Goal: Task Accomplishment & Management: Manage account settings

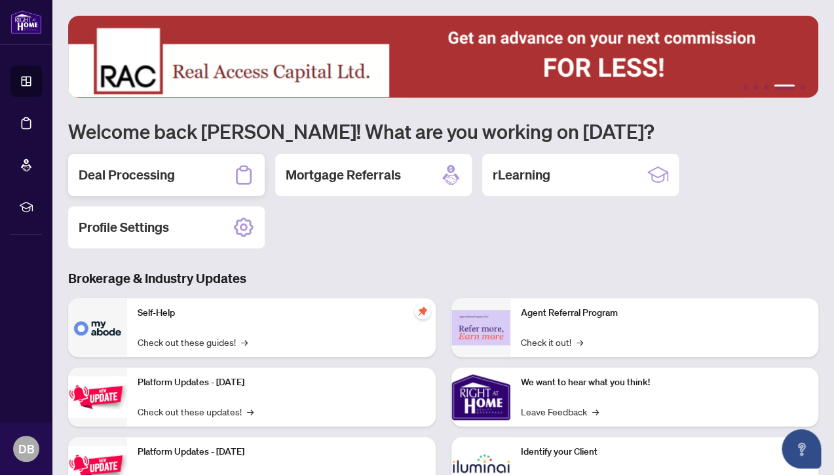
click at [123, 174] on h2 "Deal Processing" at bounding box center [127, 175] width 96 height 18
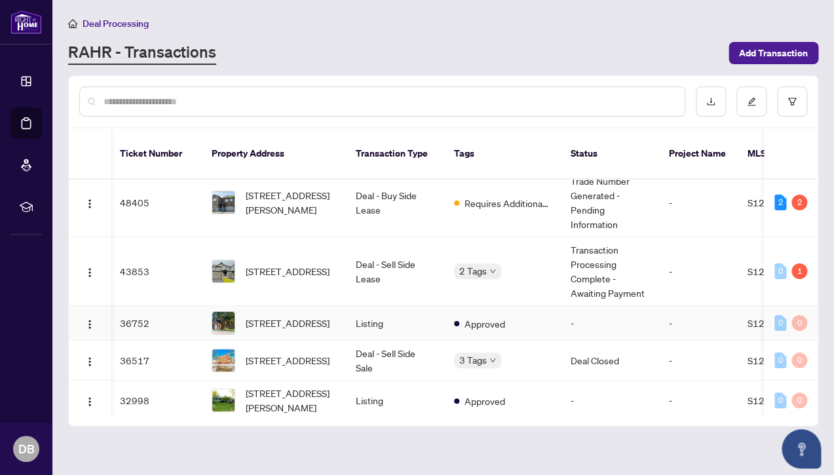
scroll to position [0, 1]
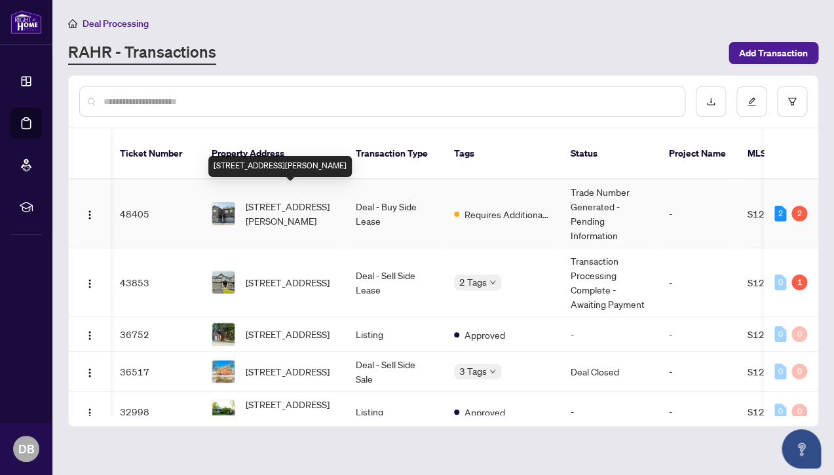
click at [270, 199] on span "[STREET_ADDRESS][PERSON_NAME]" at bounding box center [290, 213] width 89 height 29
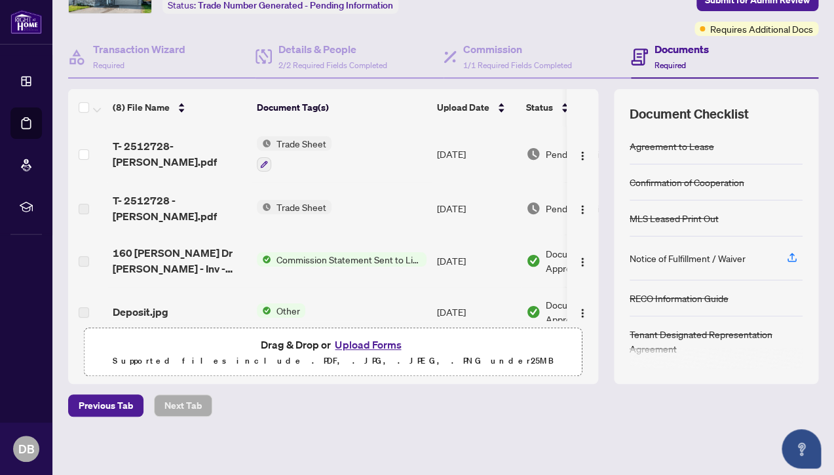
scroll to position [93, 0]
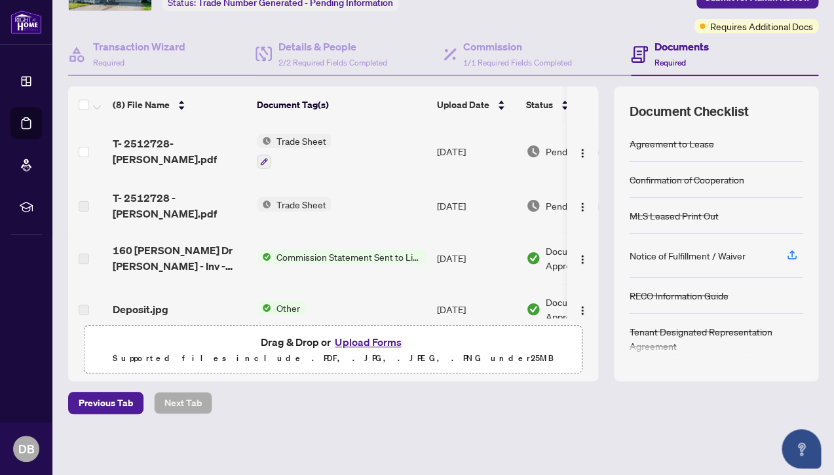
click at [291, 135] on span "Trade Sheet" at bounding box center [301, 141] width 60 height 14
click at [158, 148] on span "T- 2512728-[PERSON_NAME].pdf" at bounding box center [180, 151] width 134 height 31
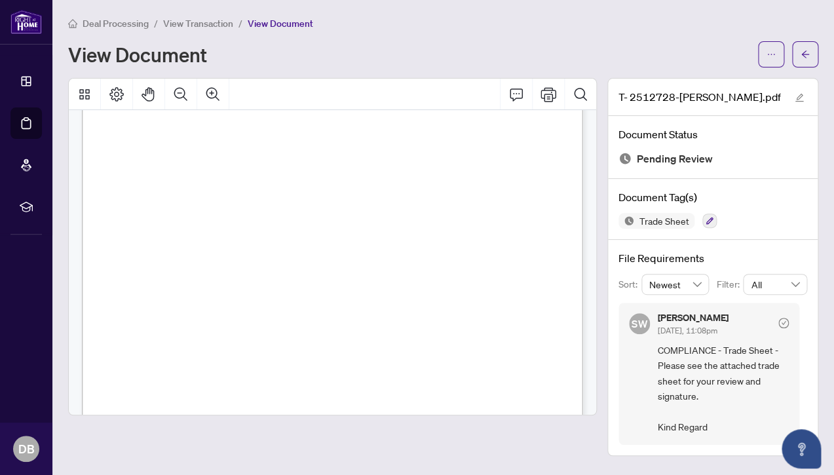
scroll to position [54, 0]
click at [210, 93] on icon "Zoom In" at bounding box center [212, 93] width 13 height 13
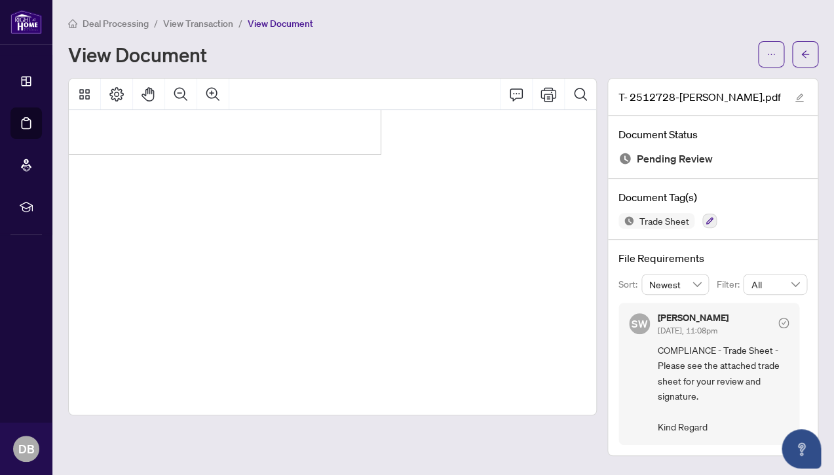
scroll to position [1594, 1597]
click at [178, 92] on icon "Zoom Out" at bounding box center [181, 94] width 16 height 16
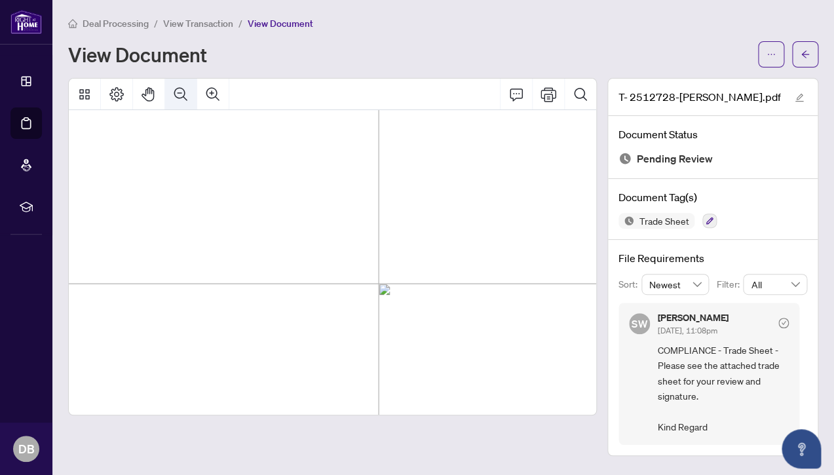
click at [178, 92] on icon "Zoom Out" at bounding box center [181, 94] width 16 height 16
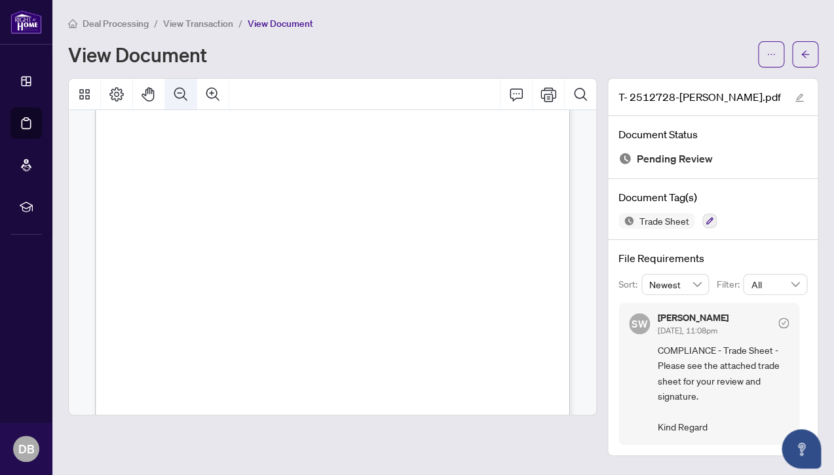
click at [178, 92] on icon "Zoom Out" at bounding box center [181, 94] width 16 height 16
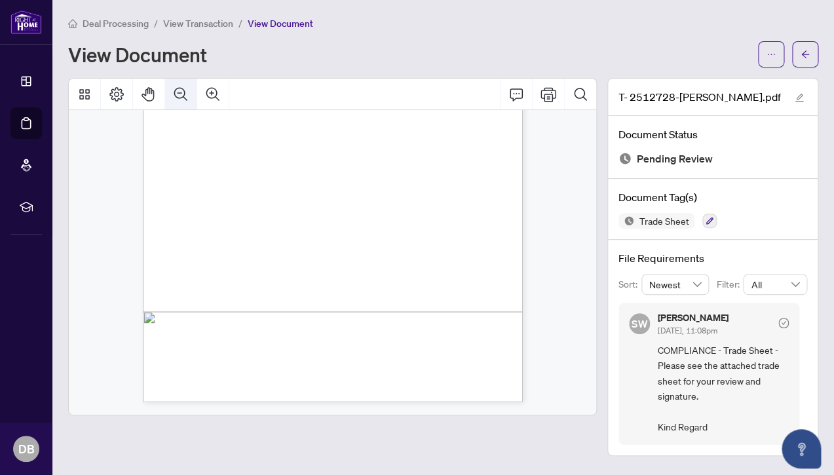
scroll to position [199, 0]
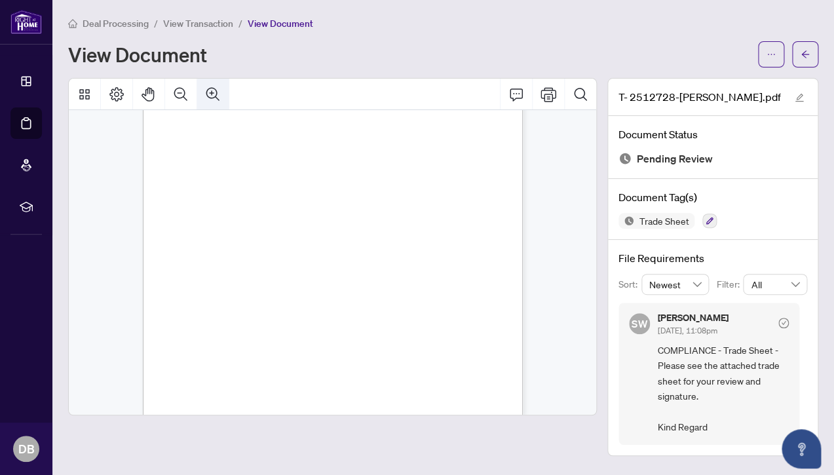
click at [210, 90] on icon "Zoom In" at bounding box center [213, 94] width 16 height 16
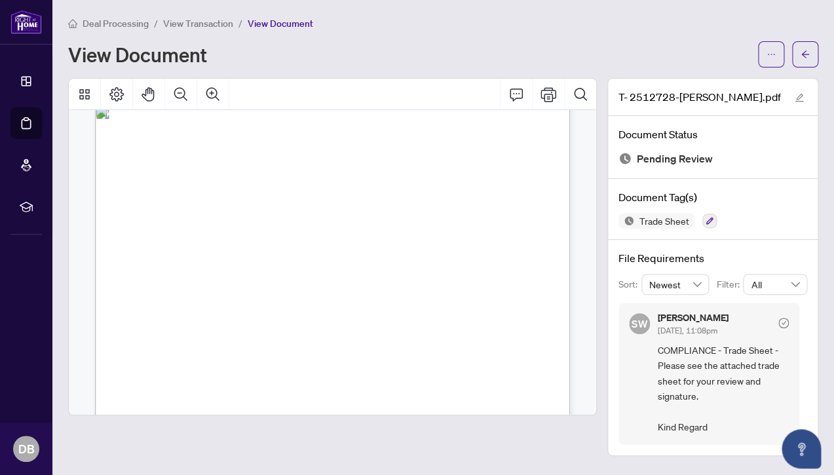
scroll to position [0, 0]
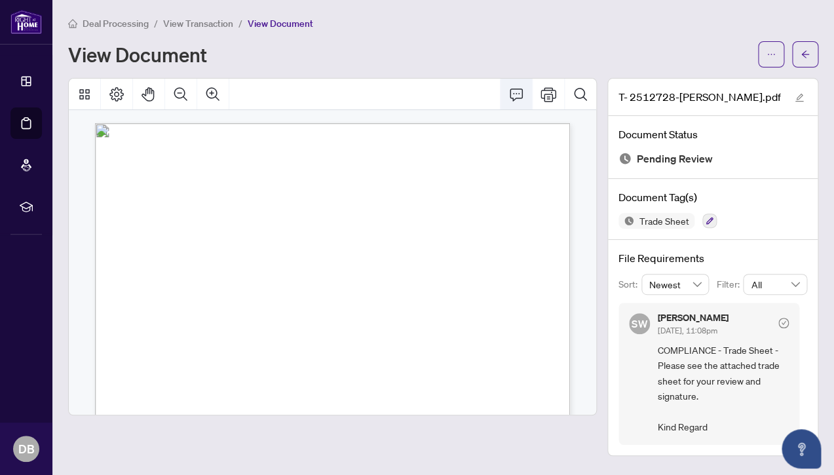
click at [516, 92] on icon "Comment" at bounding box center [516, 94] width 16 height 16
click at [774, 59] on span "button" at bounding box center [770, 54] width 9 height 21
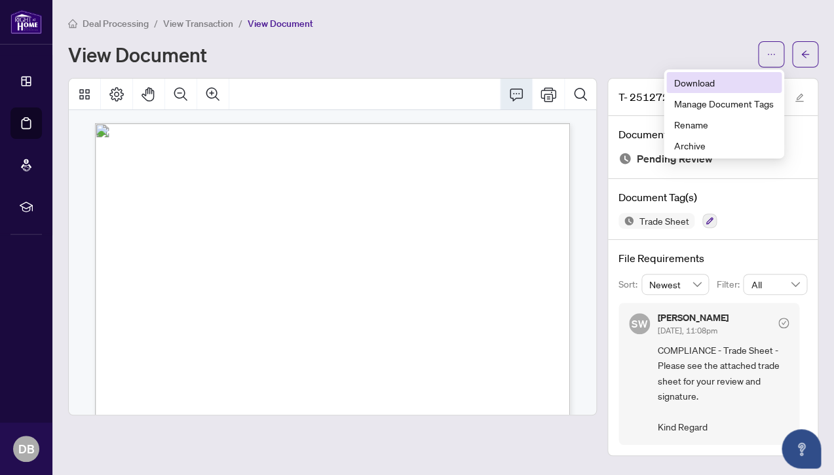
click at [687, 81] on span "Download" at bounding box center [724, 82] width 100 height 14
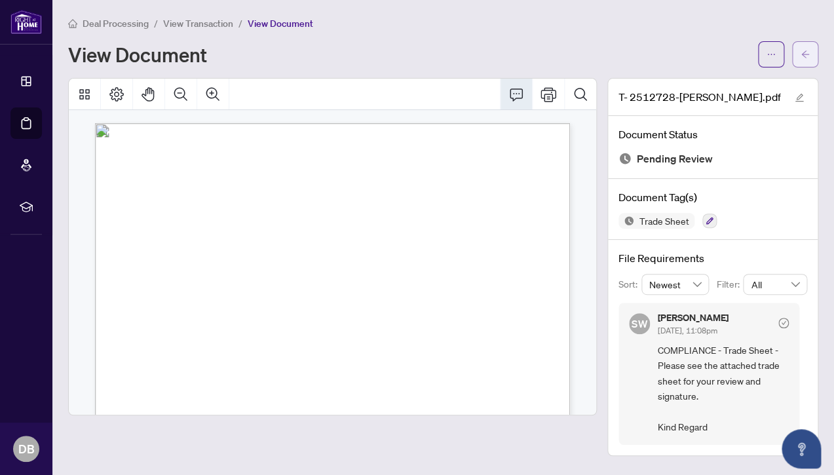
click at [806, 51] on icon "arrow-left" at bounding box center [804, 54] width 9 height 9
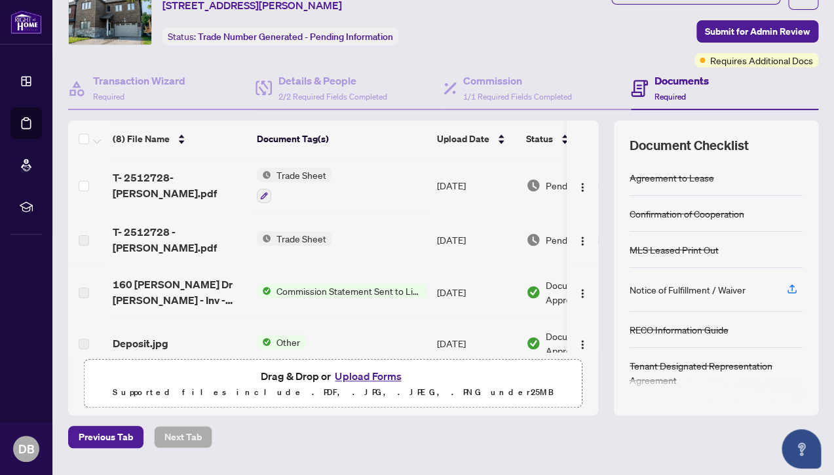
scroll to position [93, 0]
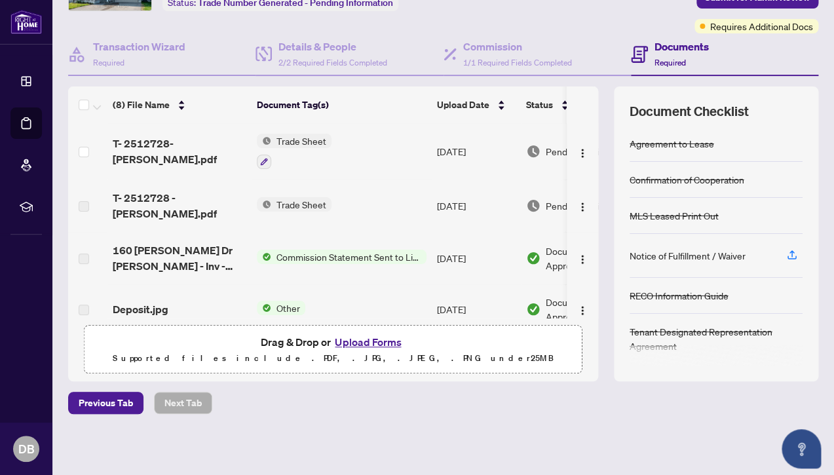
click at [362, 340] on button "Upload Forms" at bounding box center [368, 341] width 74 height 17
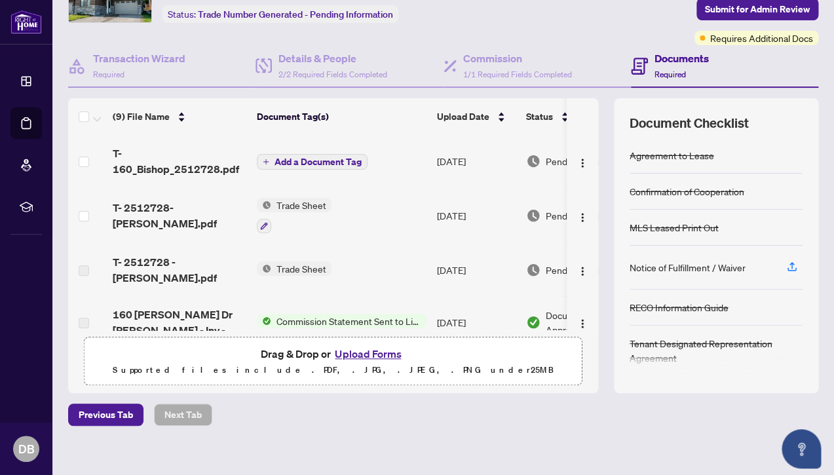
scroll to position [79, 0]
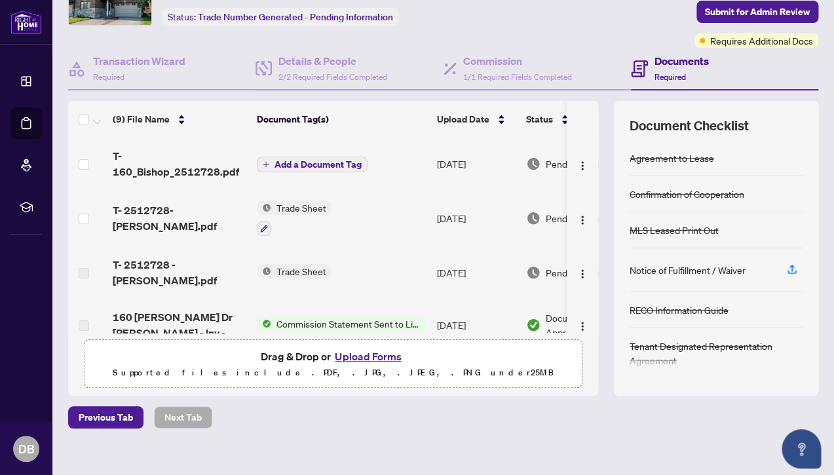
click at [285, 162] on span "Add a Document Tag" at bounding box center [317, 164] width 87 height 9
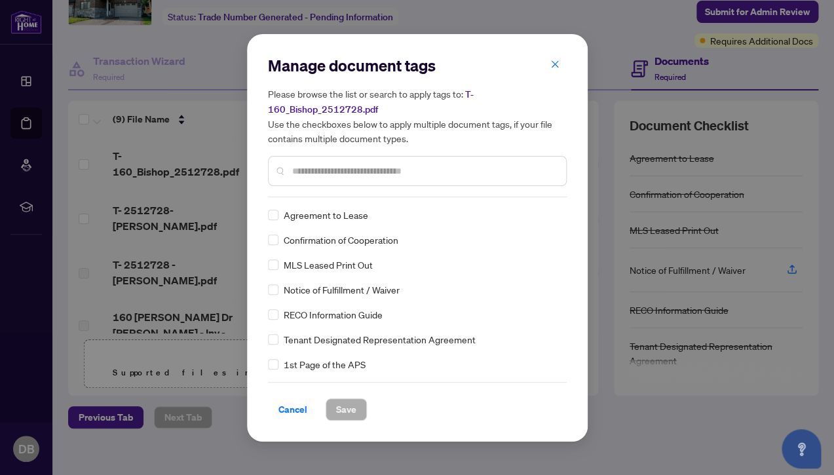
click at [301, 174] on input "text" at bounding box center [423, 171] width 263 height 14
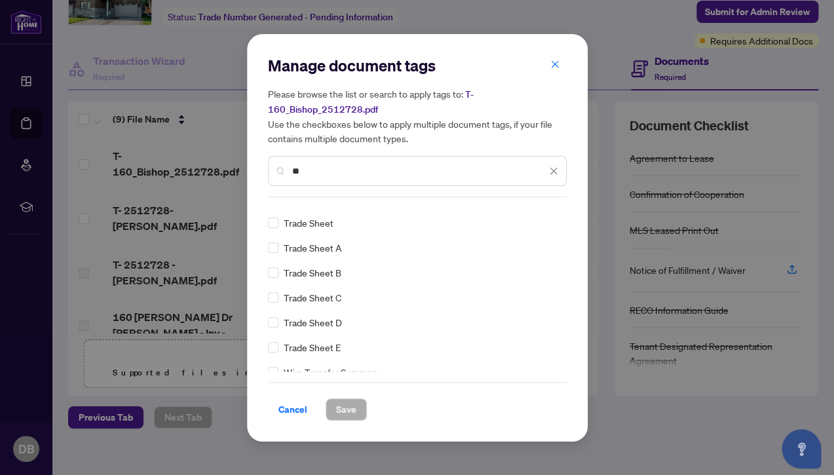
scroll to position [318, 0]
type input "**"
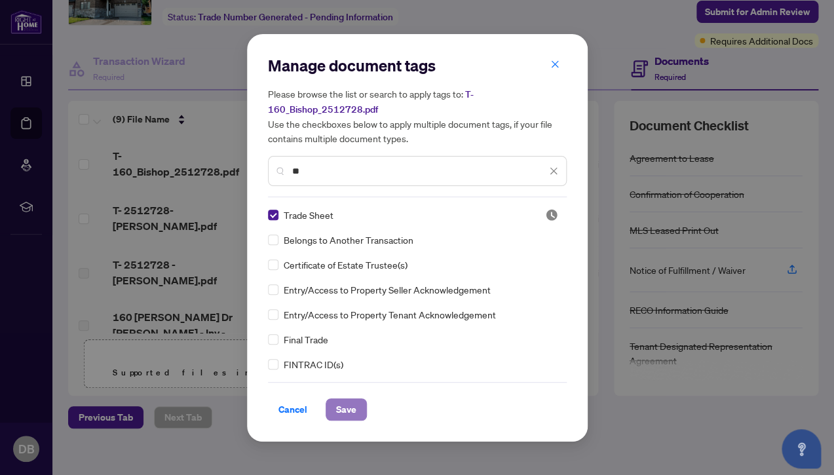
click at [349, 407] on span "Save" at bounding box center [346, 409] width 20 height 21
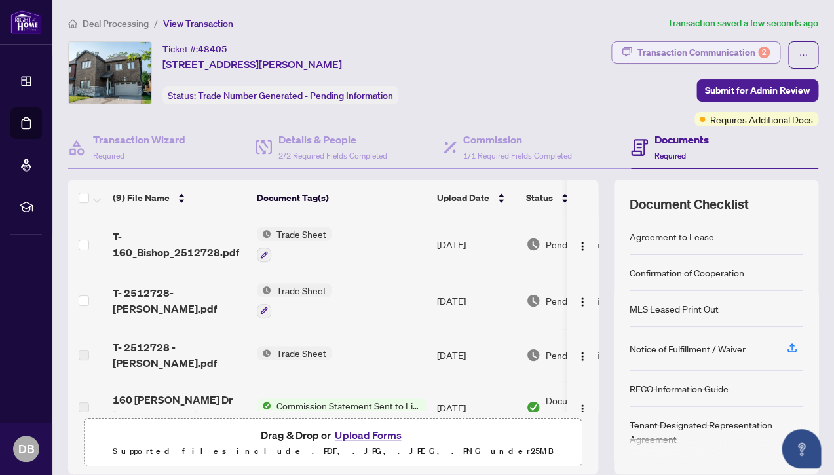
click at [671, 49] on div "Transaction Communication 2" at bounding box center [703, 52] width 132 height 21
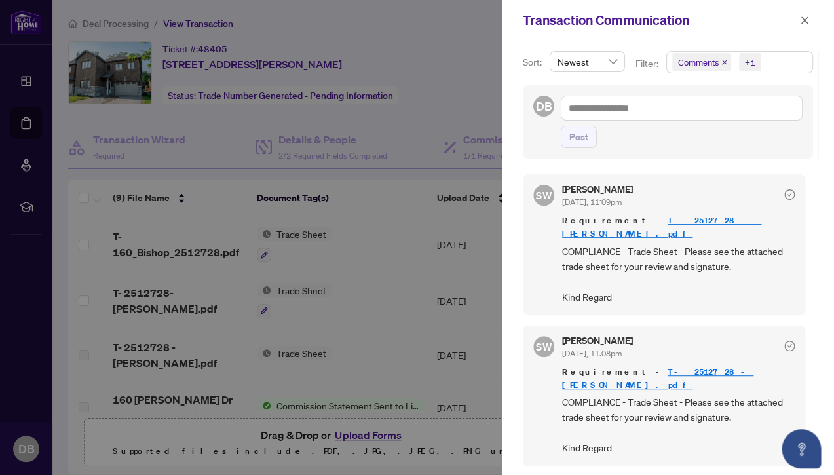
scroll to position [3, 0]
click at [803, 20] on icon "close" at bounding box center [804, 19] width 7 height 7
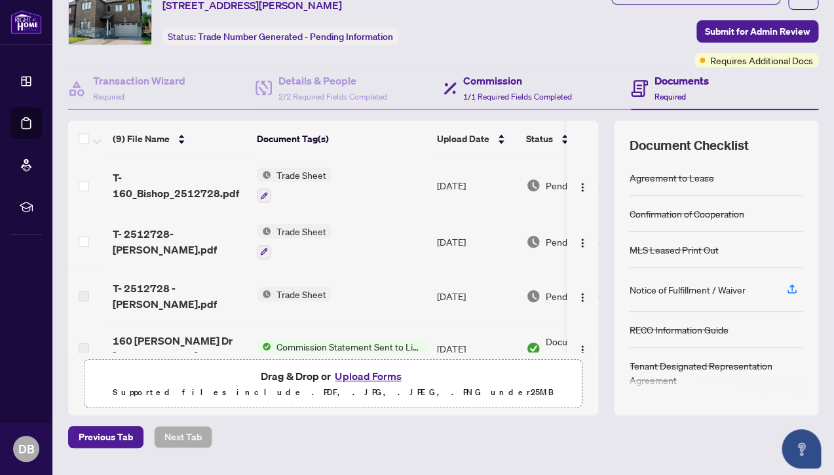
scroll to position [0, 0]
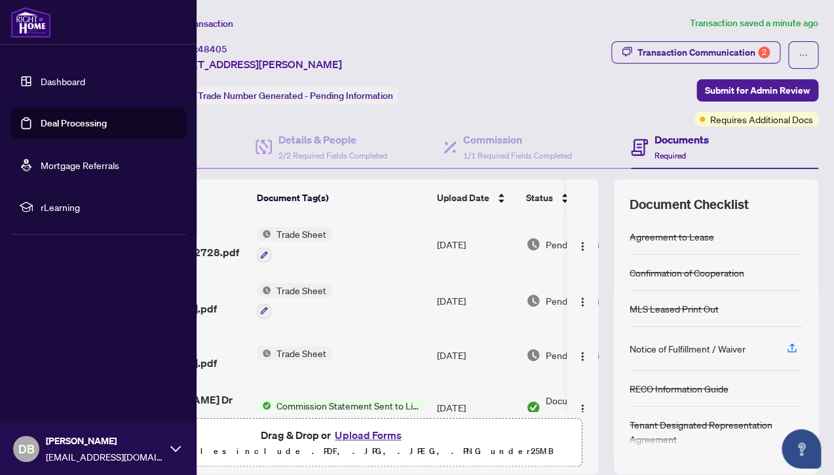
click at [52, 84] on link "Dashboard" at bounding box center [63, 81] width 45 height 12
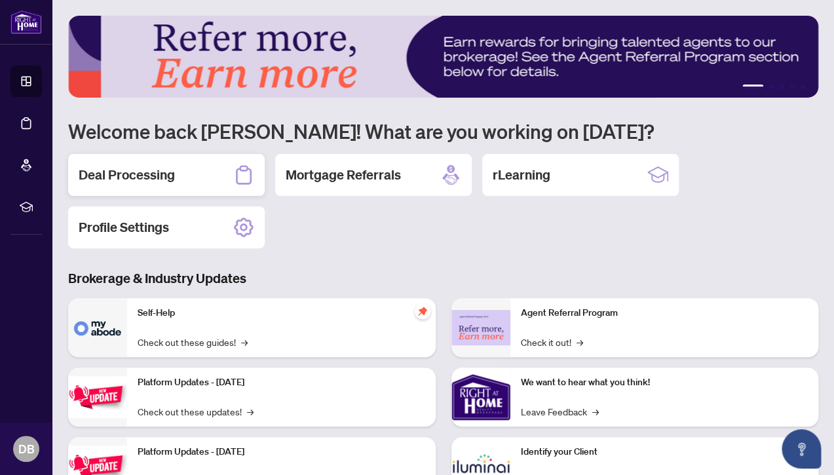
click at [141, 170] on h2 "Deal Processing" at bounding box center [127, 175] width 96 height 18
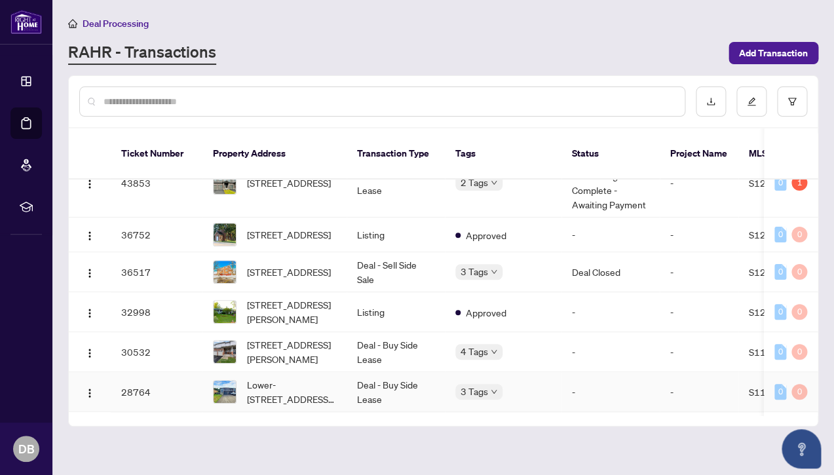
scroll to position [8, 0]
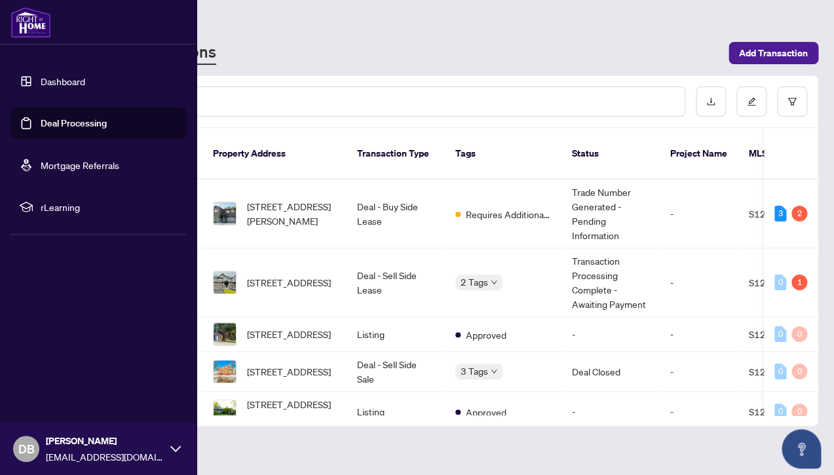
click at [61, 83] on link "Dashboard" at bounding box center [63, 81] width 45 height 12
